Goal: Task Accomplishment & Management: Use online tool/utility

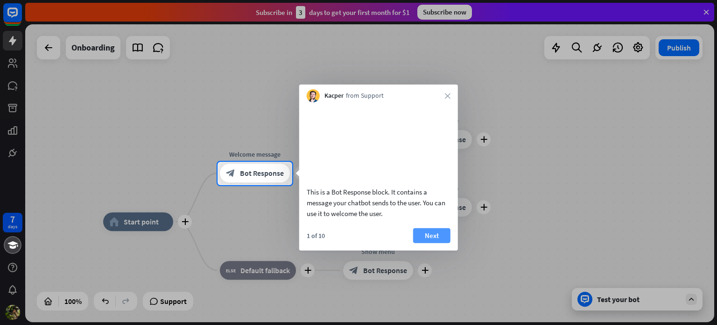
click at [446, 242] on button "Next" at bounding box center [431, 234] width 37 height 15
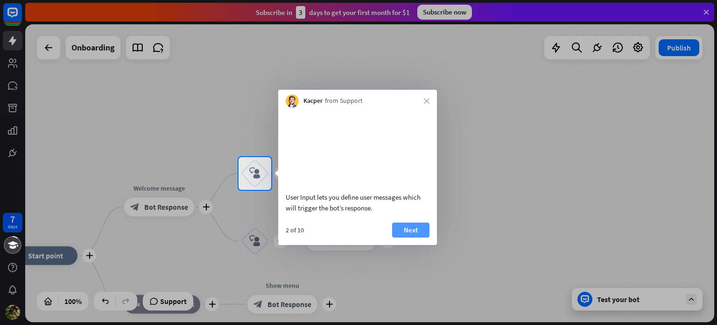
click at [405, 237] on button "Next" at bounding box center [410, 229] width 37 height 15
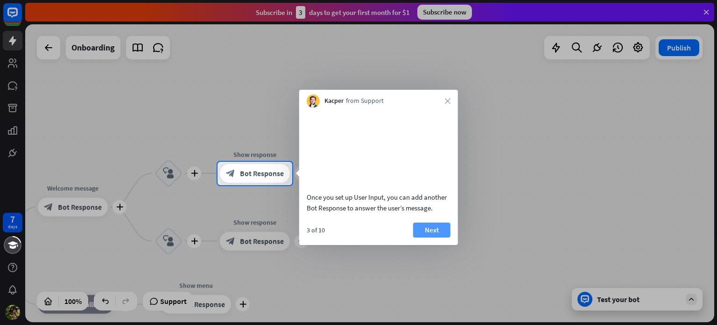
click at [431, 237] on button "Next" at bounding box center [431, 229] width 37 height 15
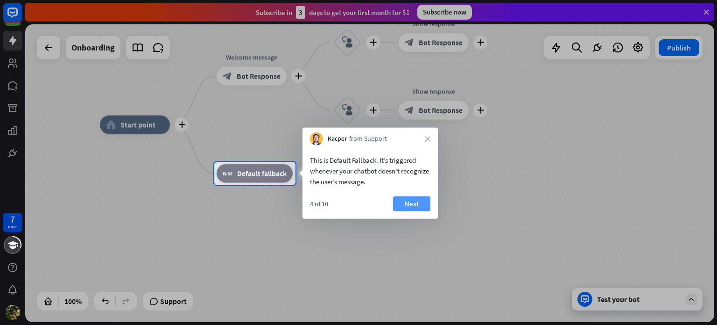
click at [398, 199] on button "Next" at bounding box center [411, 203] width 37 height 15
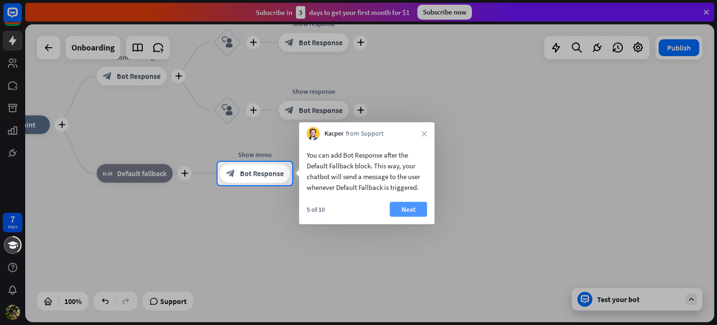
click at [401, 210] on button "Next" at bounding box center [408, 209] width 37 height 15
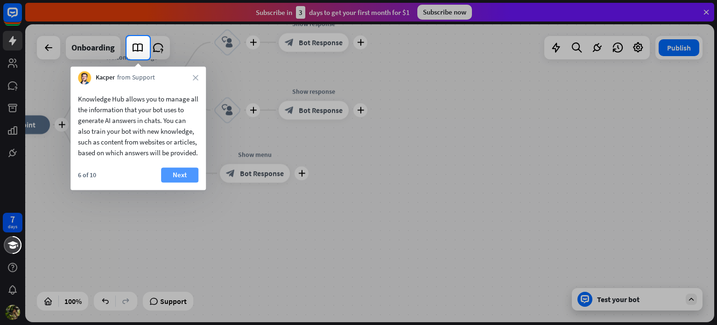
click at [170, 182] on button "Next" at bounding box center [179, 174] width 37 height 15
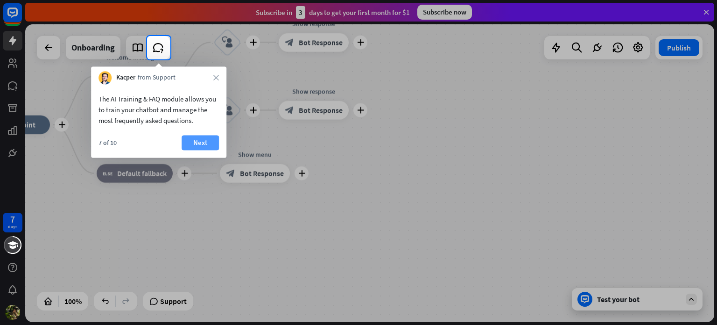
click at [189, 140] on button "Next" at bounding box center [200, 142] width 37 height 15
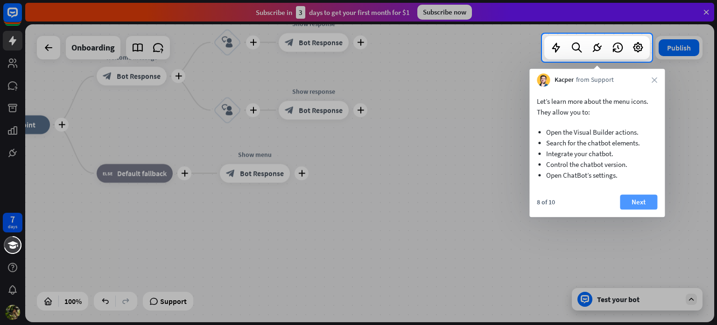
click at [641, 197] on button "Next" at bounding box center [638, 201] width 37 height 15
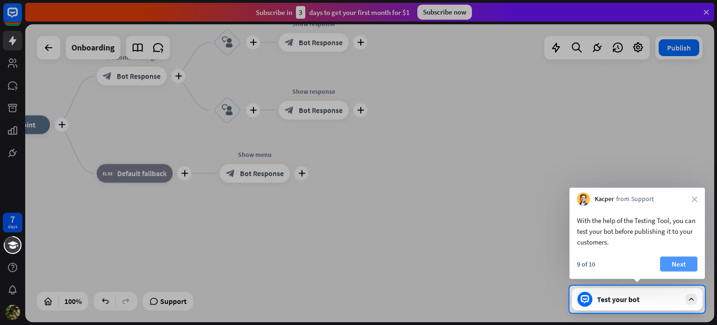
click at [678, 266] on button "Next" at bounding box center [678, 263] width 37 height 15
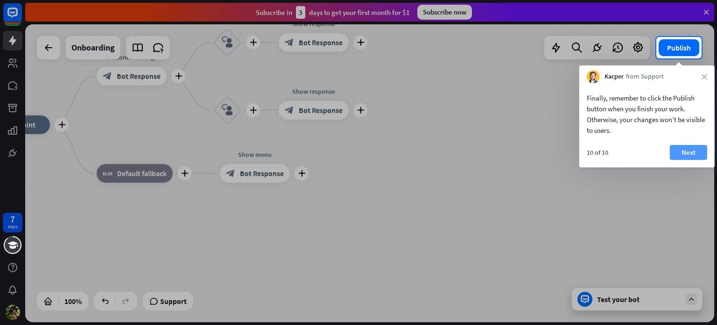
click at [687, 145] on button "Next" at bounding box center [688, 152] width 37 height 15
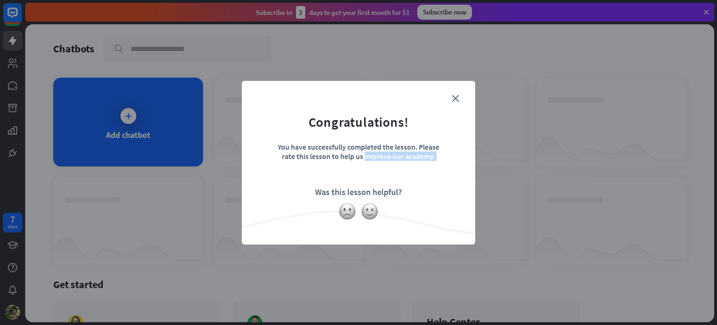
drag, startPoint x: 317, startPoint y: 198, endPoint x: 456, endPoint y: 93, distance: 173.8
click at [456, 93] on form "Congratulations! You have successfully completed the lesson. Please rate this l…" at bounding box center [359, 148] width 210 height 112
click at [450, 98] on form "Congratulations! You have successfully completed the lesson. Please rate this l…" at bounding box center [359, 148] width 210 height 112
click at [461, 99] on form "Congratulations! You have successfully completed the lesson. Please rate this l…" at bounding box center [359, 148] width 210 height 112
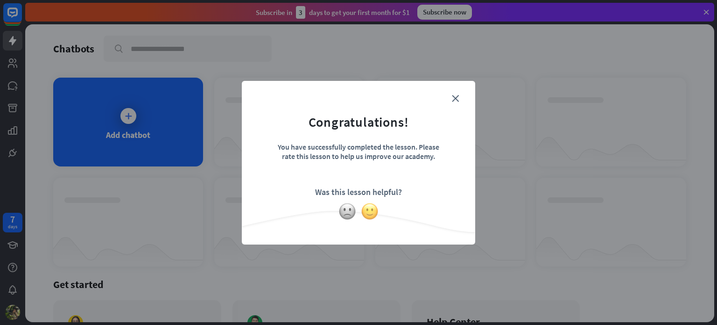
click at [366, 213] on img at bounding box center [370, 211] width 18 height 18
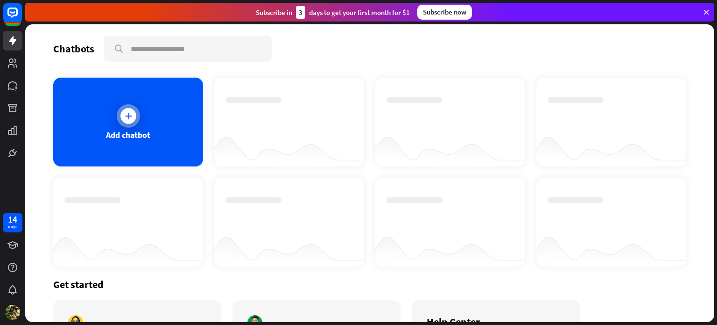
click at [126, 113] on icon at bounding box center [128, 115] width 9 height 9
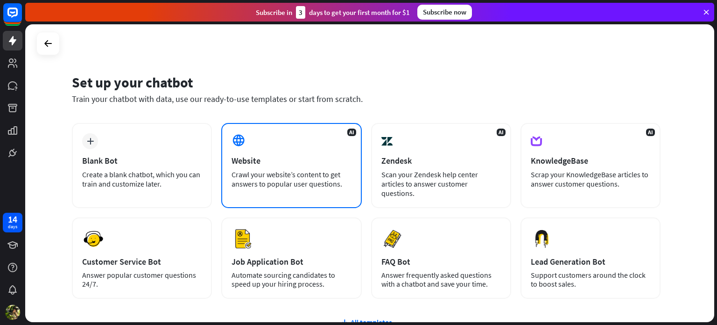
click at [247, 150] on div "AI Website Crawl your website’s content to get answers to popular user question…" at bounding box center [291, 165] width 140 height 85
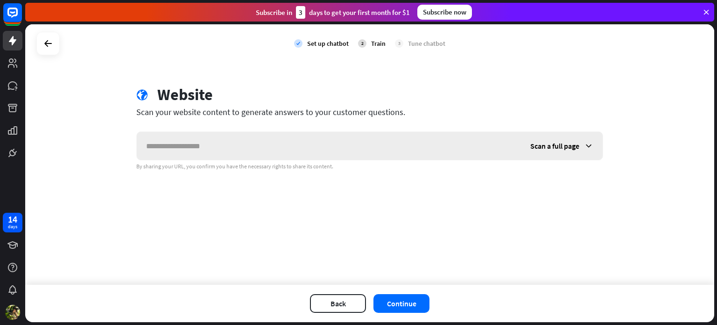
click at [247, 150] on input "text" at bounding box center [329, 146] width 384 height 28
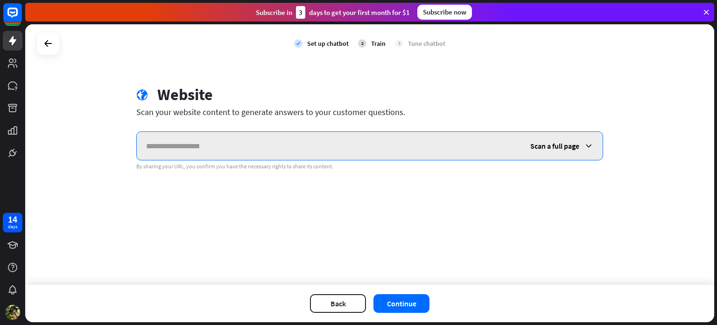
click at [230, 149] on input "text" at bounding box center [329, 146] width 384 height 28
paste input "**********"
type input "**********"
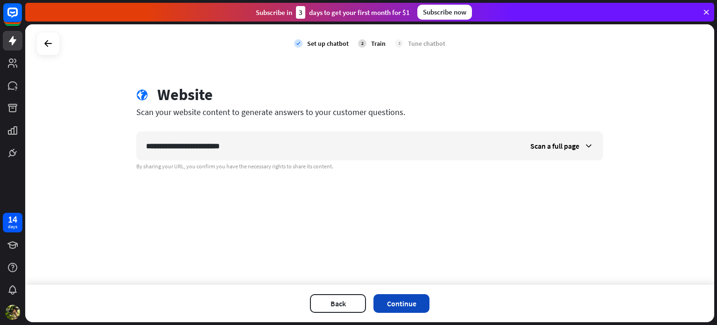
click at [383, 297] on button "Continue" at bounding box center [402, 303] width 56 height 19
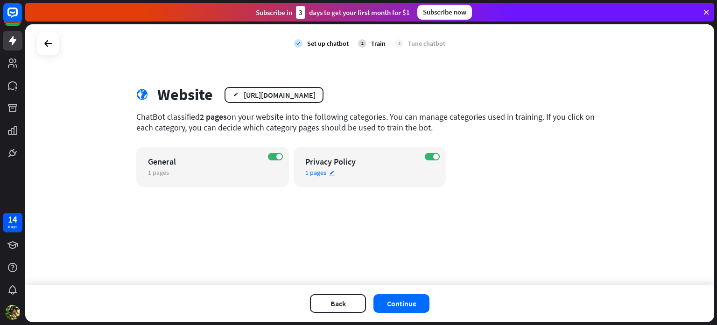
click at [361, 162] on div "Privacy Policy" at bounding box center [361, 161] width 113 height 11
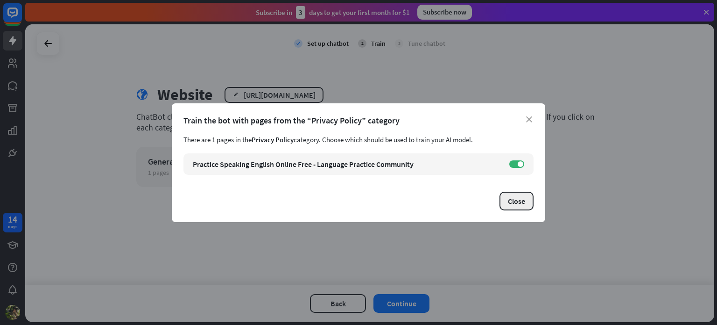
click at [526, 202] on button "Close" at bounding box center [517, 200] width 34 height 19
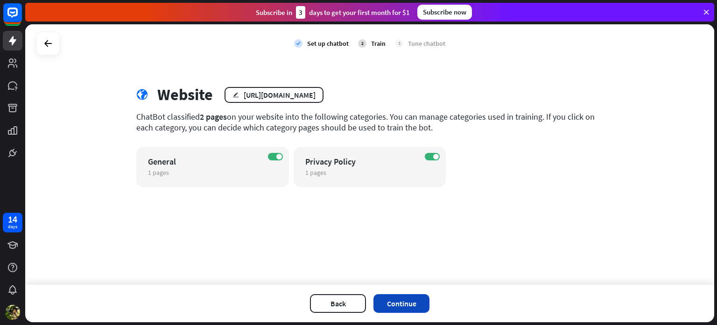
click at [397, 306] on button "Continue" at bounding box center [402, 303] width 56 height 19
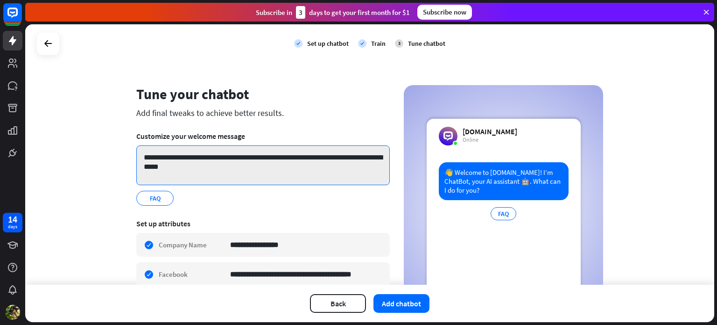
click at [263, 169] on textarea "**********" at bounding box center [263, 165] width 254 height 40
drag, startPoint x: 196, startPoint y: 165, endPoint x: 203, endPoint y: 172, distance: 9.9
click at [203, 172] on textarea "**********" at bounding box center [263, 165] width 254 height 40
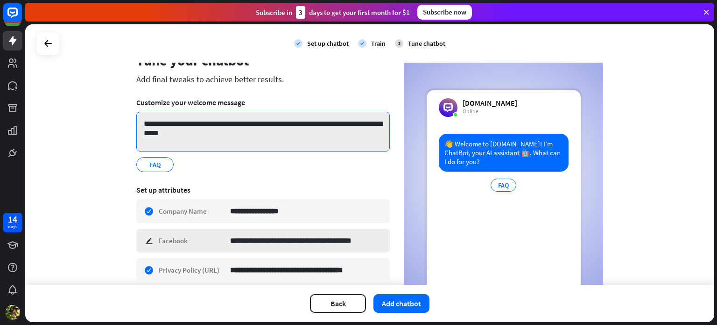
scroll to position [9, 0]
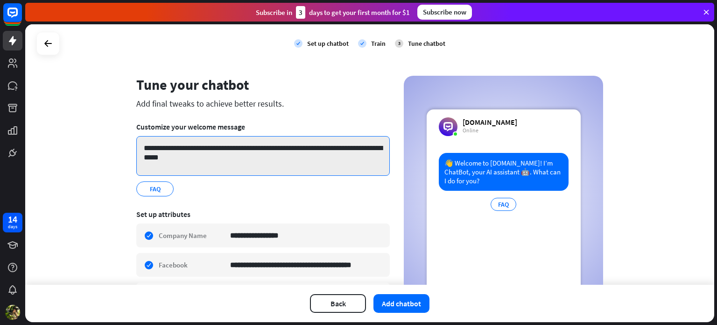
click at [192, 152] on textarea "**********" at bounding box center [263, 156] width 254 height 40
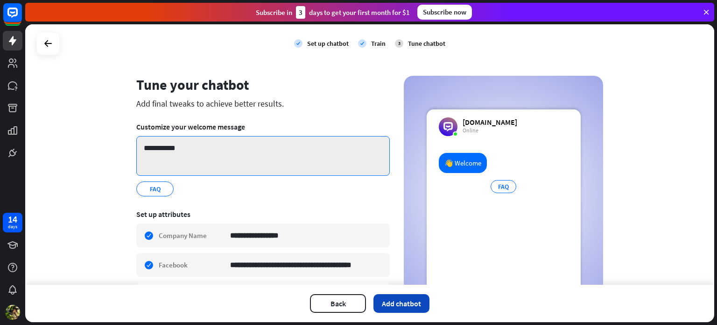
type textarea "**********"
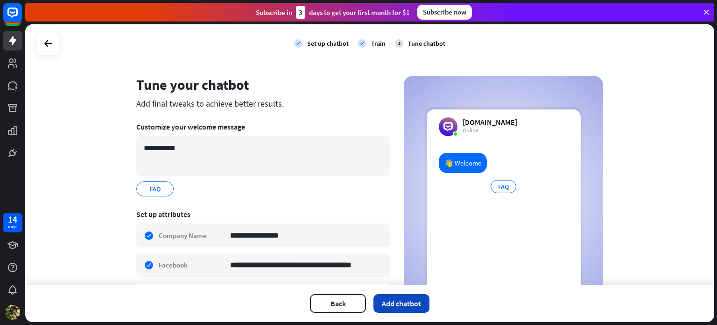
click at [390, 302] on button "Add chatbot" at bounding box center [402, 303] width 56 height 19
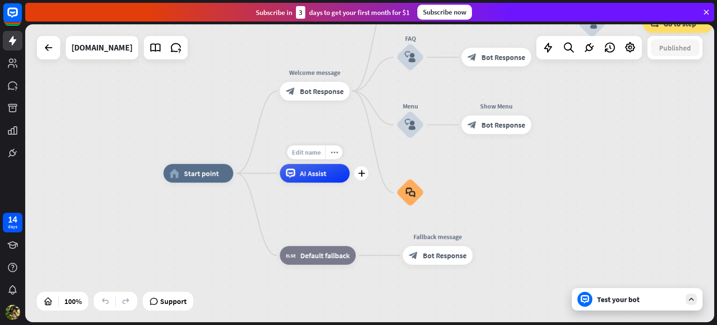
click at [315, 156] on div "Edit name" at bounding box center [306, 152] width 38 height 14
type input "***"
click at [329, 171] on div "home_2 Start point Welcome message block_bot_response Bot Response Back to Menu…" at bounding box center [369, 173] width 689 height 298
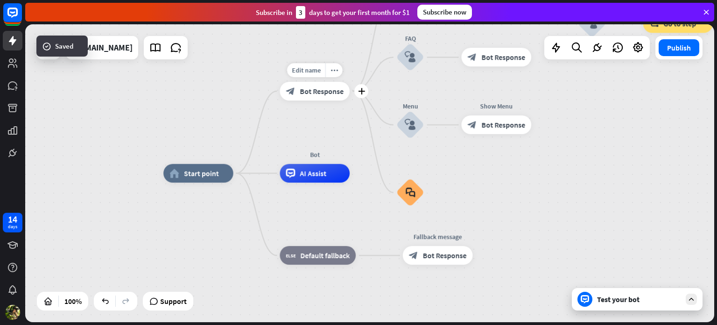
click at [342, 100] on div "Edit name more_horiz plus Welcome message block_bot_response Bot Response" at bounding box center [315, 91] width 70 height 19
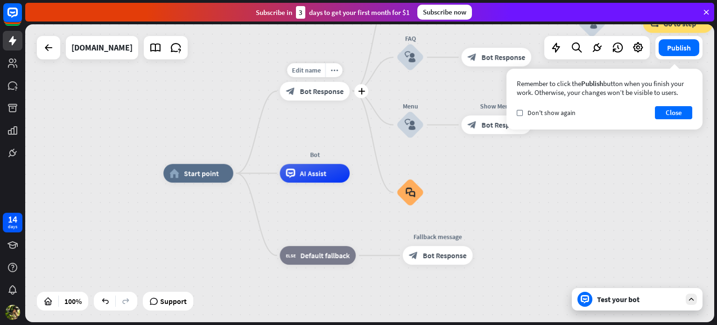
click at [319, 96] on div "block_bot_response Bot Response" at bounding box center [315, 91] width 70 height 19
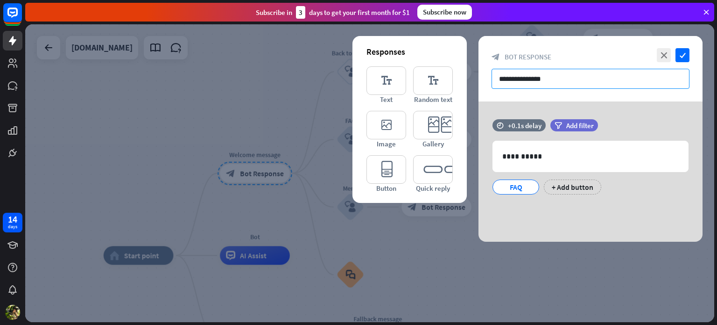
click at [577, 78] on input "**********" at bounding box center [591, 79] width 198 height 20
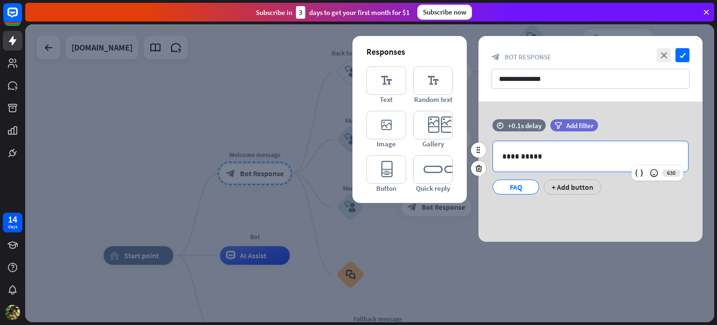
click at [555, 154] on p "**********" at bounding box center [591, 156] width 177 height 12
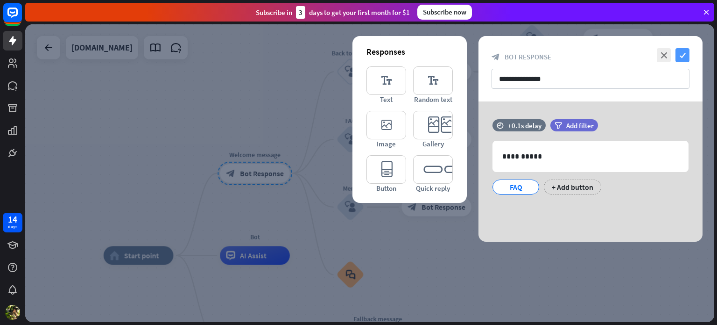
click at [686, 52] on icon "check" at bounding box center [683, 55] width 14 height 14
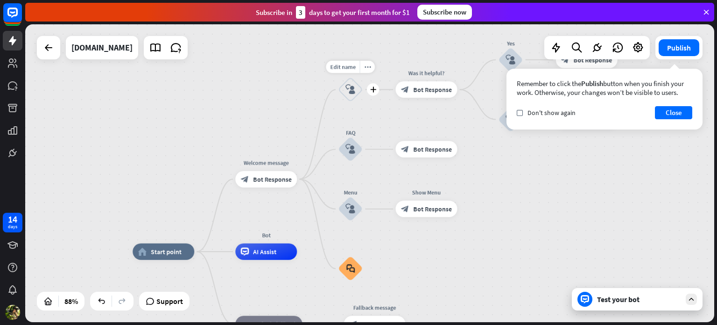
click at [352, 89] on icon "block_user_input" at bounding box center [351, 90] width 10 height 10
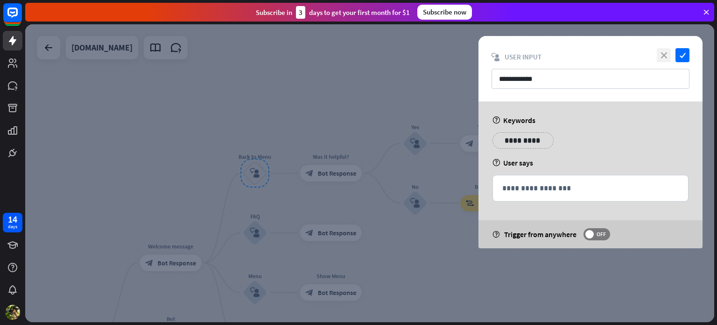
click at [660, 51] on icon "close" at bounding box center [664, 55] width 14 height 14
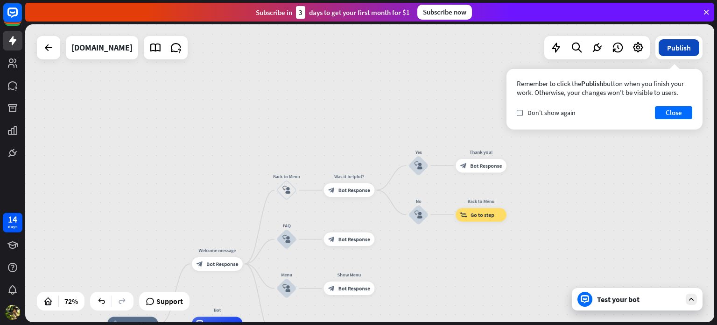
click at [673, 50] on button "Publish" at bounding box center [679, 47] width 41 height 17
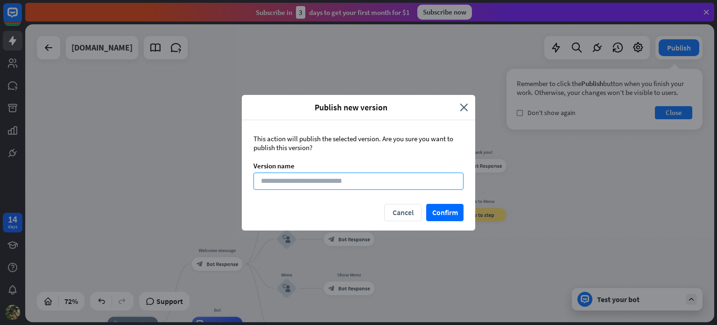
click at [284, 177] on input at bounding box center [359, 180] width 210 height 17
click at [436, 209] on button "Confirm" at bounding box center [444, 212] width 37 height 17
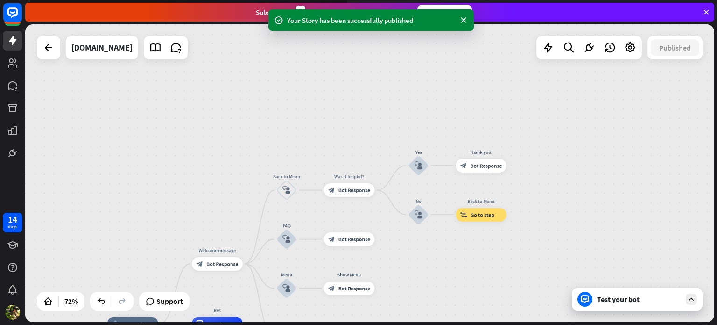
click at [344, 35] on div "home_2 Start point Welcome message block_bot_response Bot Response Back to Menu…" at bounding box center [369, 173] width 689 height 298
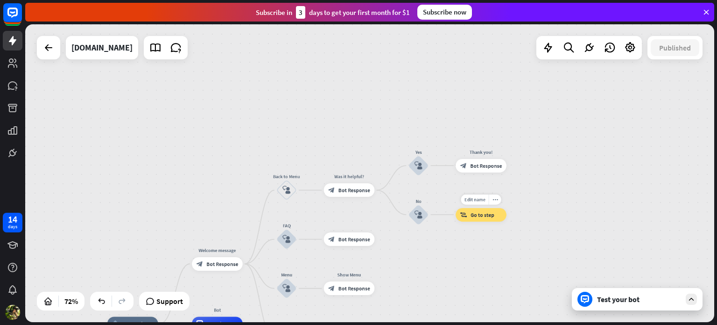
click at [480, 214] on span "Go to step" at bounding box center [483, 214] width 24 height 7
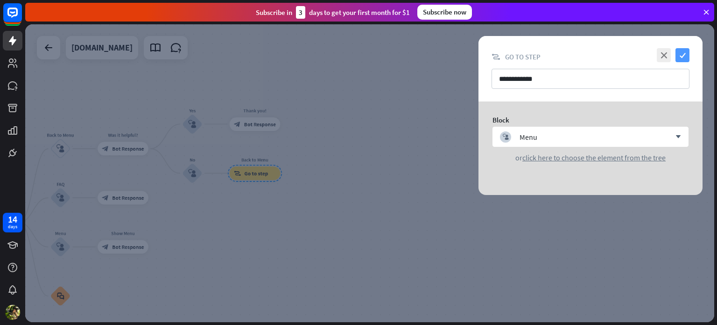
click at [684, 57] on icon "check" at bounding box center [683, 55] width 14 height 14
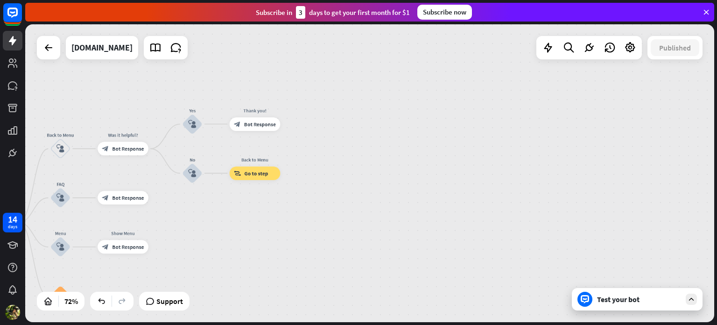
click at [608, 302] on div "Test your bot" at bounding box center [639, 298] width 84 height 9
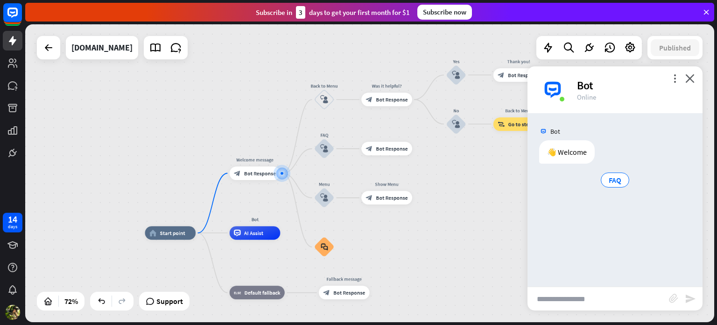
click at [590, 297] on input "text" at bounding box center [599, 298] width 142 height 23
type input "**"
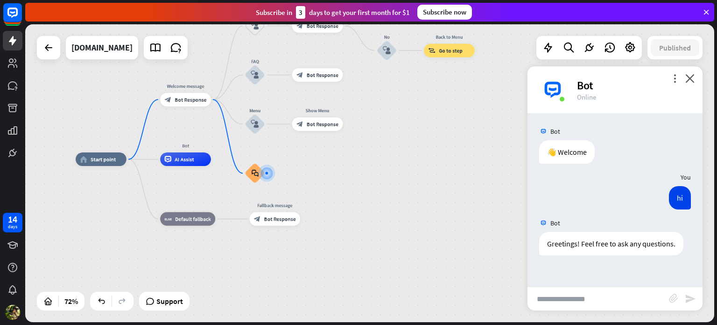
click at [571, 299] on input "text" at bounding box center [599, 298] width 142 height 23
type input "*"
type input "**********"
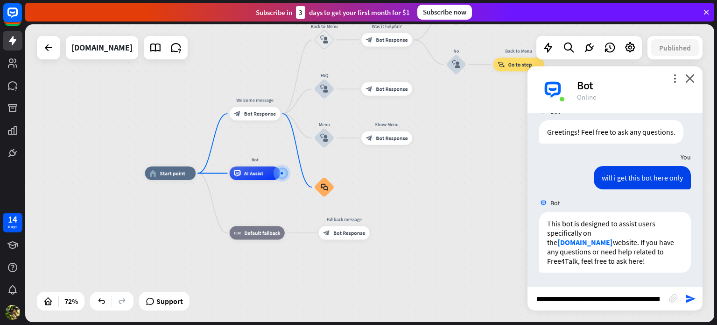
scroll to position [0, 128]
type input "**********"
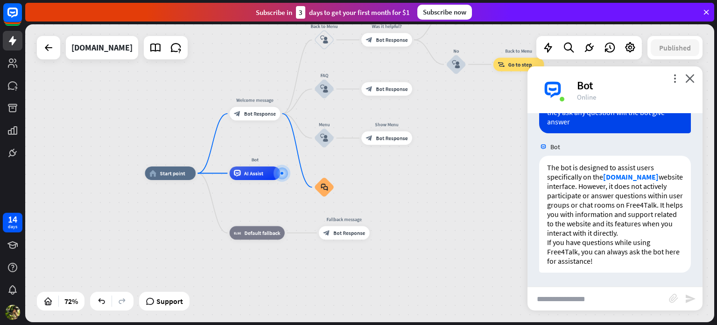
scroll to position [325, 0]
click at [688, 77] on icon "close" at bounding box center [690, 78] width 9 height 9
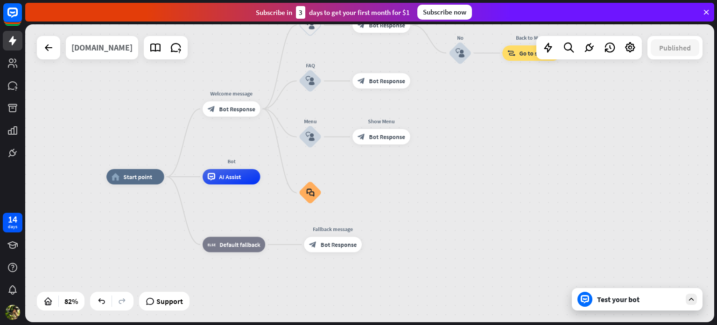
click at [97, 51] on div "[DOMAIN_NAME]" at bounding box center [101, 47] width 61 height 23
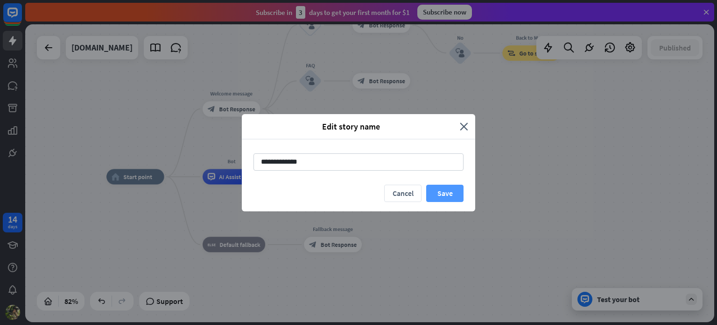
click at [439, 196] on button "Save" at bounding box center [444, 192] width 37 height 17
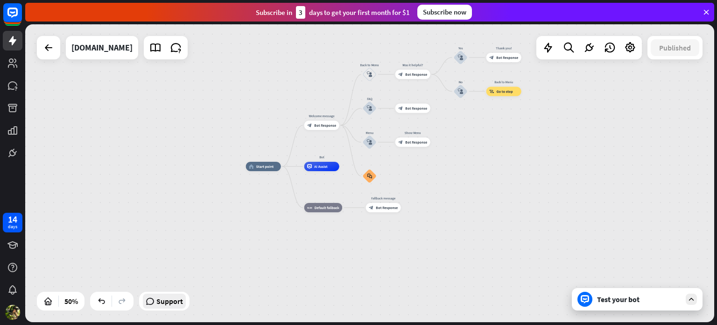
click at [168, 300] on span "Support" at bounding box center [169, 300] width 27 height 15
click at [476, 243] on div "home_2 Start point Welcome message block_bot_response Bot Response Back to Menu…" at bounding box center [418, 240] width 345 height 149
click at [479, 164] on div "home_2 Start point Welcome message block_bot_response Bot Response Back to Menu…" at bounding box center [369, 173] width 689 height 298
click at [506, 178] on div "home_2 Start point Welcome message block_bot_response Bot Response Back to Menu…" at bounding box center [418, 240] width 345 height 149
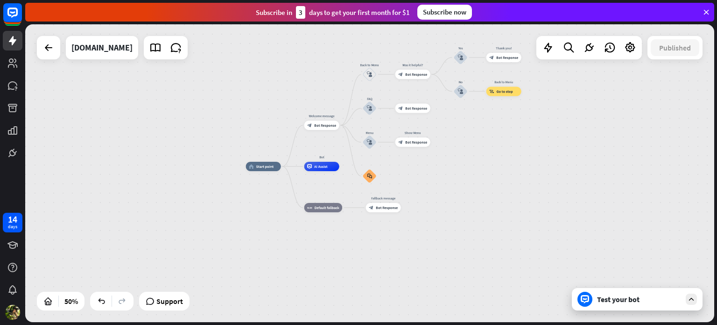
click at [232, 46] on div "home_2 Start point Welcome message block_bot_response Bot Response Back to Menu…" at bounding box center [369, 173] width 689 height 298
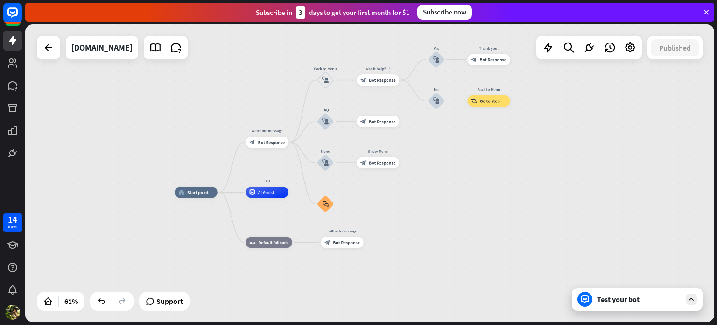
drag, startPoint x: 448, startPoint y: 235, endPoint x: 454, endPoint y: 244, distance: 11.1
click at [454, 244] on div "home_2 Start point Welcome message block_bot_response Bot Response Back to Menu…" at bounding box center [385, 282] width 420 height 181
